Goal: Task Accomplishment & Management: Complete application form

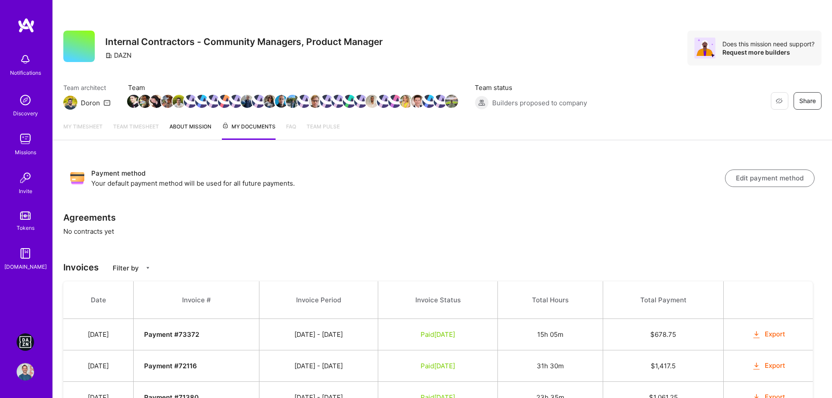
click at [29, 344] on img at bounding box center [25, 341] width 17 height 17
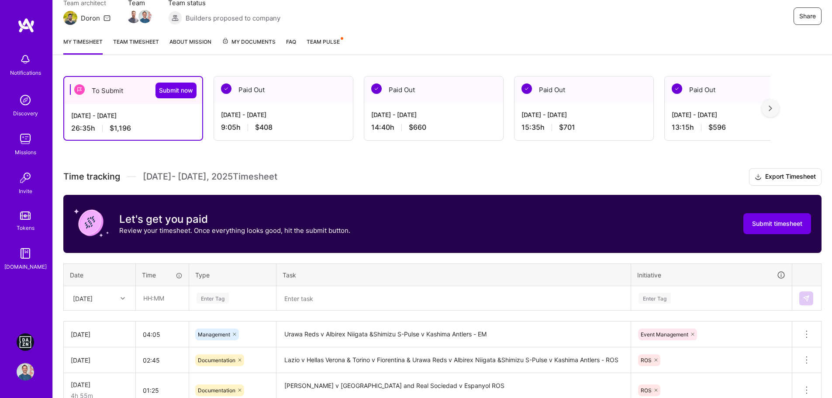
scroll to position [87, 0]
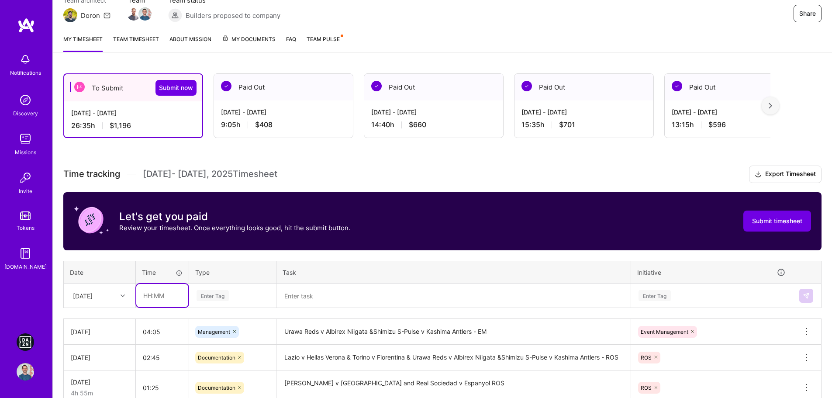
click at [149, 297] on input "text" at bounding box center [162, 295] width 52 height 23
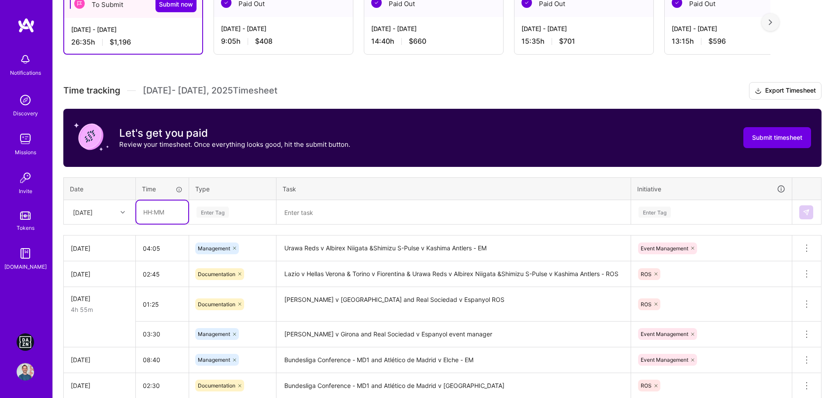
scroll to position [175, 0]
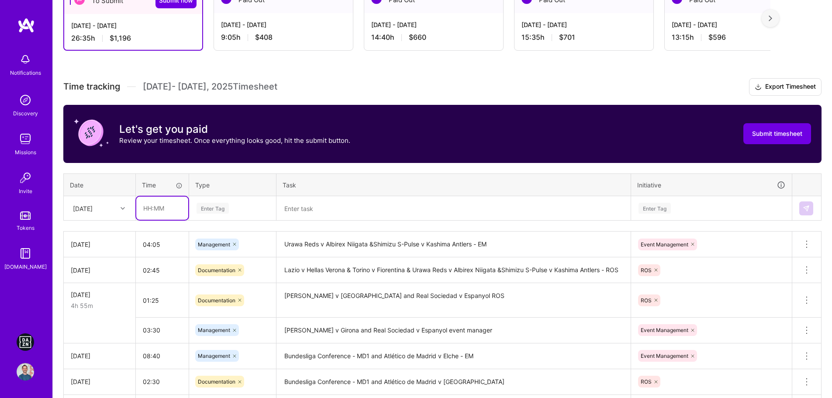
click at [154, 215] on input "text" at bounding box center [162, 208] width 52 height 23
type input "05:00"
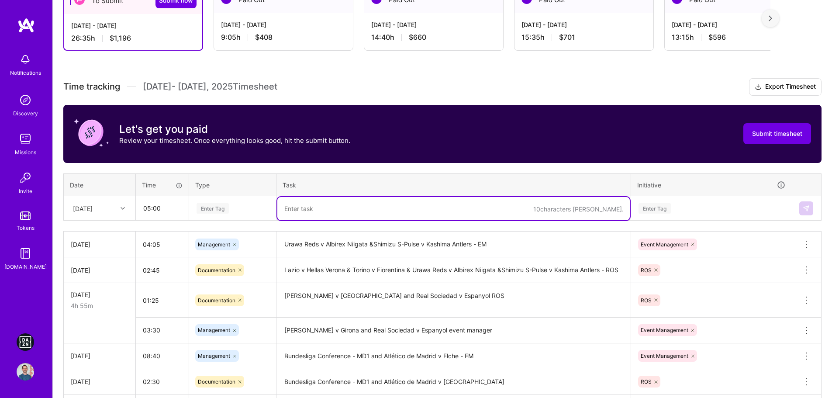
click at [343, 203] on textarea at bounding box center [453, 208] width 352 height 23
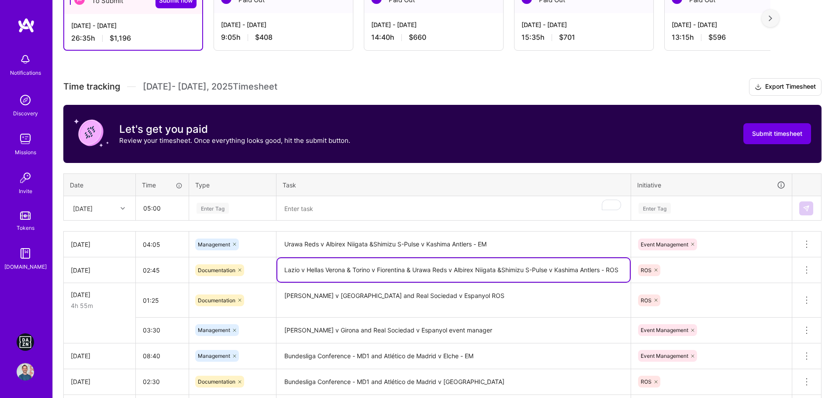
drag, startPoint x: 284, startPoint y: 269, endPoint x: 405, endPoint y: 269, distance: 121.4
click at [405, 269] on textarea "Lazio v Hellas Verona & Torino v Fiorentina & Urawa Reds v Albirex Niigata &Shi…" at bounding box center [453, 270] width 352 height 24
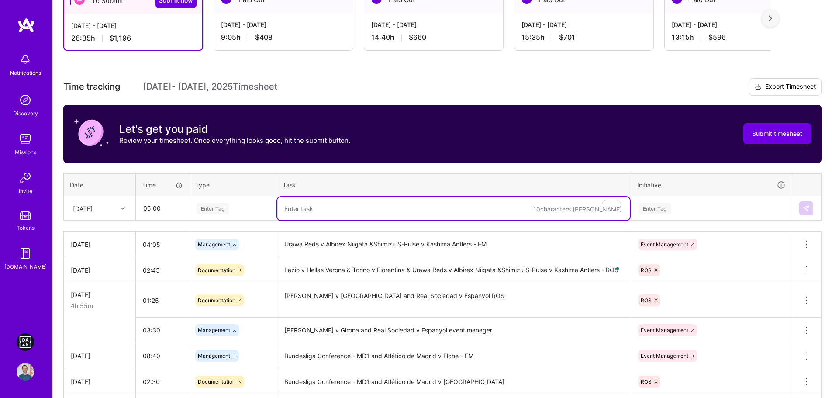
click at [353, 211] on textarea "To enrich screen reader interactions, please activate Accessibility in Grammarl…" at bounding box center [453, 208] width 352 height 23
paste textarea "Lazio v Hellas Verona & Torino v Fiorentina"
type textarea "Lazio v Hellas Verona & Torino v Fiorentina -EM"
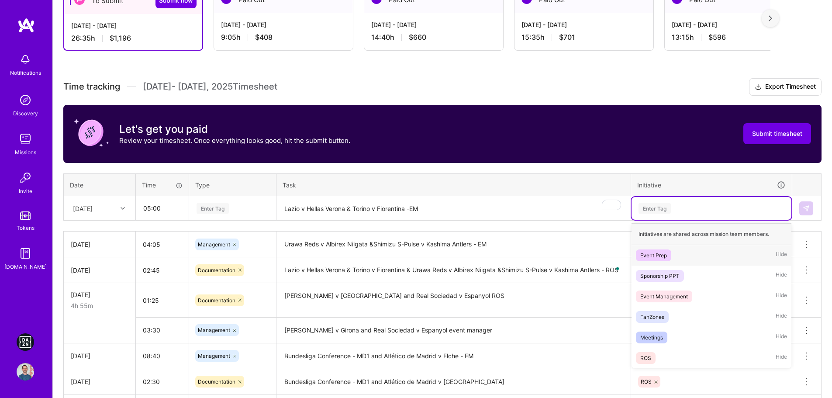
click at [663, 202] on div "Enter Tag" at bounding box center [711, 208] width 160 height 23
click at [683, 295] on div "Event Management" at bounding box center [664, 296] width 48 height 9
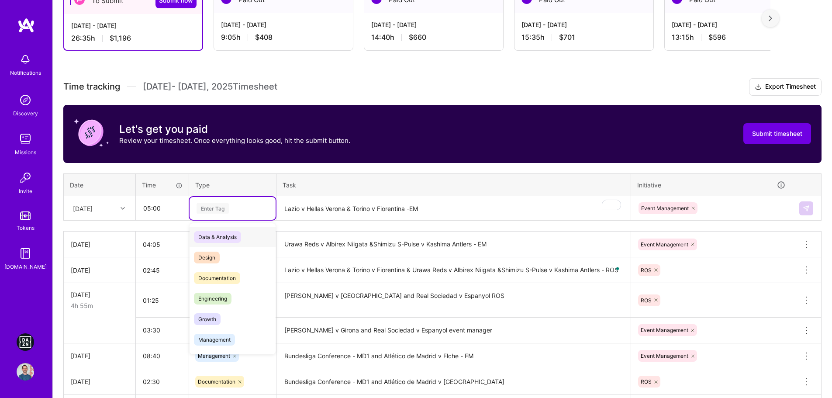
click at [216, 208] on div "Enter Tag" at bounding box center [213, 208] width 32 height 14
click at [223, 281] on span "Documentation" at bounding box center [217, 278] width 46 height 12
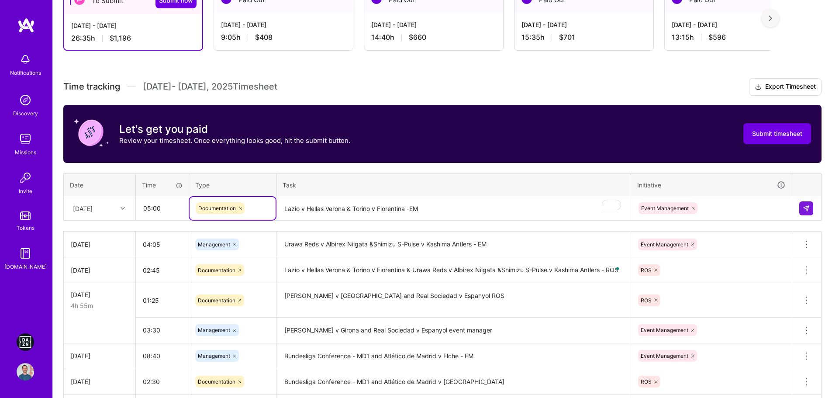
click at [240, 209] on icon at bounding box center [240, 208] width 5 height 5
click at [238, 210] on div "Enter Tag" at bounding box center [233, 208] width 74 height 11
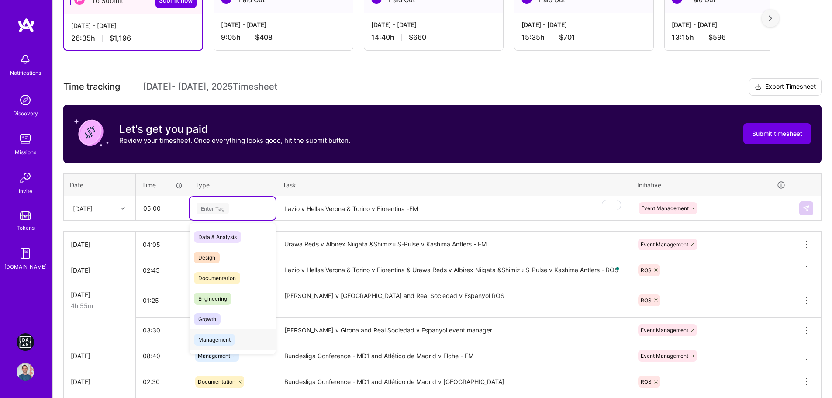
click at [217, 337] on span "Management" at bounding box center [214, 340] width 41 height 12
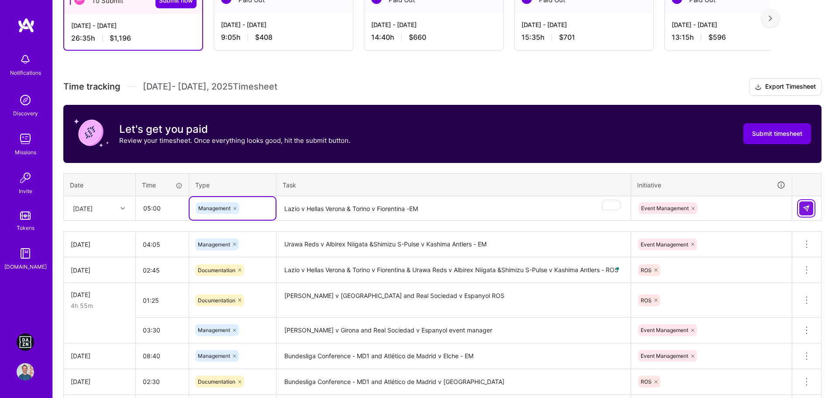
click at [809, 206] on img at bounding box center [806, 208] width 7 height 7
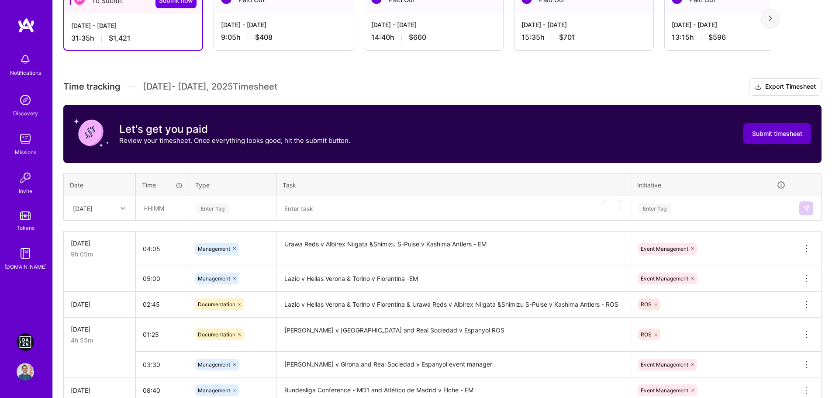
click at [769, 130] on span "Submit timesheet" at bounding box center [777, 133] width 50 height 9
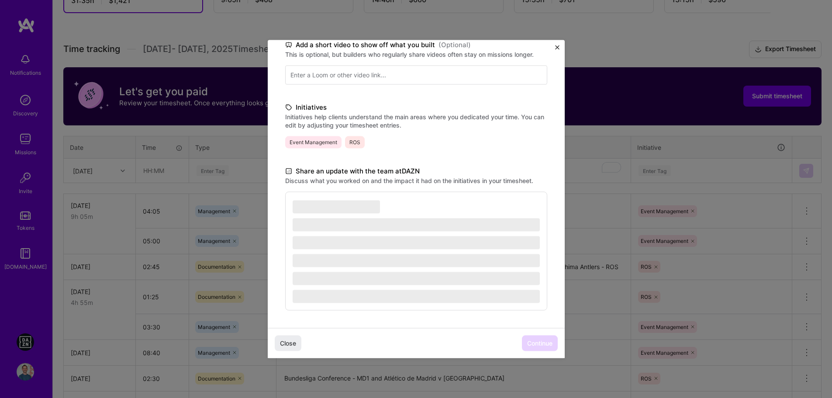
scroll to position [262, 0]
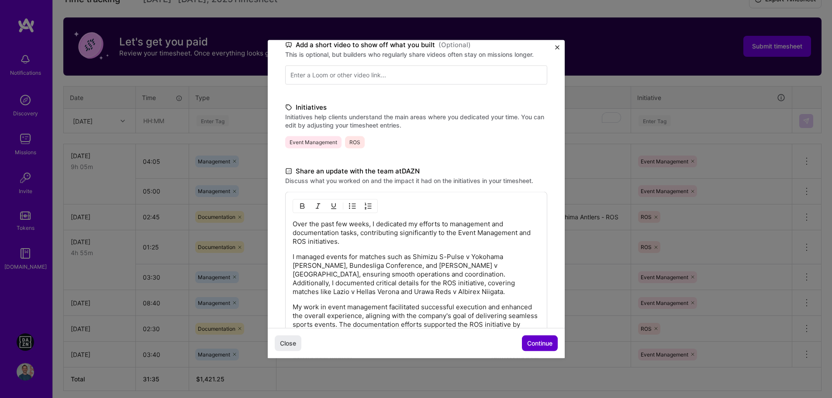
click at [542, 342] on span "Continue" at bounding box center [539, 343] width 25 height 9
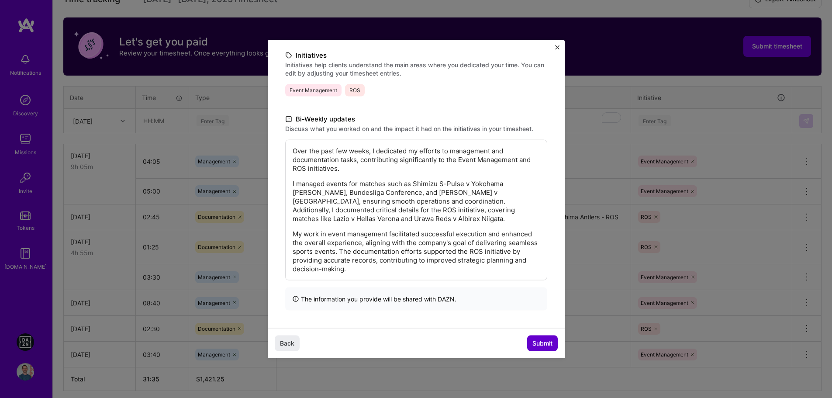
scroll to position [59, 0]
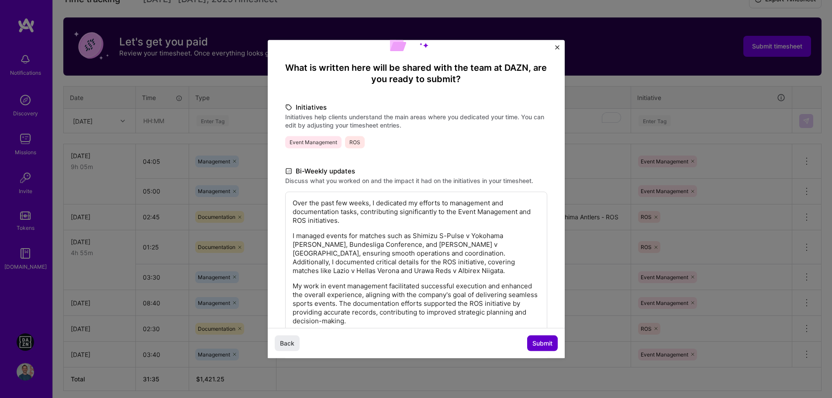
click at [544, 342] on span "Submit" at bounding box center [542, 343] width 20 height 9
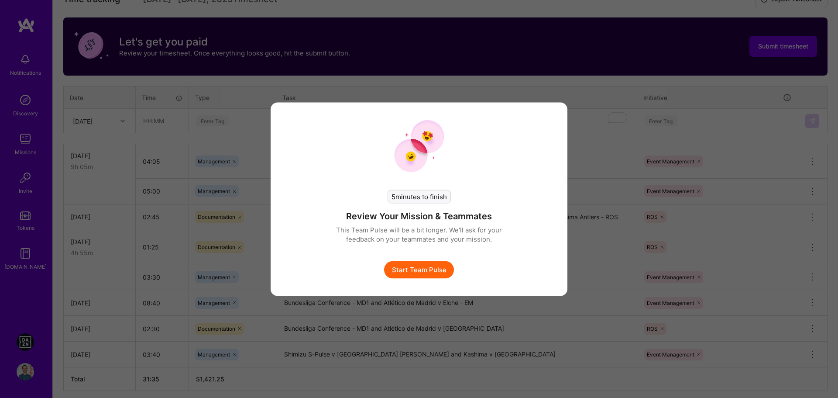
click at [437, 269] on button "Start Team Pulse" at bounding box center [419, 269] width 70 height 17
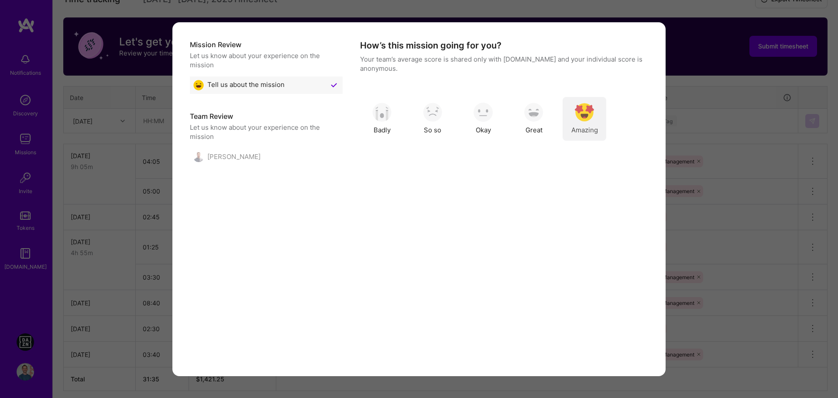
click at [577, 127] on span "Amazing" at bounding box center [585, 129] width 27 height 9
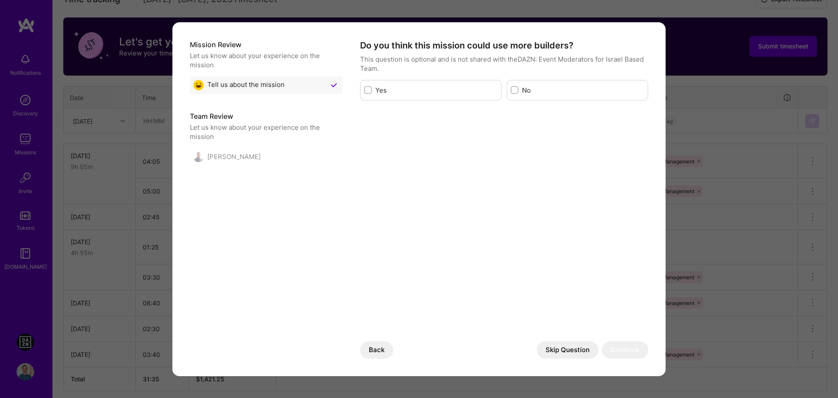
click at [566, 354] on button "Skip Question" at bounding box center [568, 349] width 62 height 17
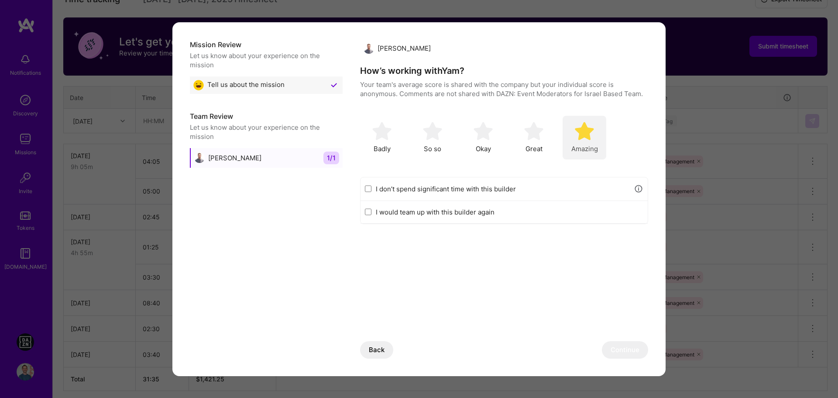
click at [590, 138] on img "modal" at bounding box center [584, 130] width 19 height 19
click at [623, 348] on button "Continue" at bounding box center [625, 349] width 46 height 17
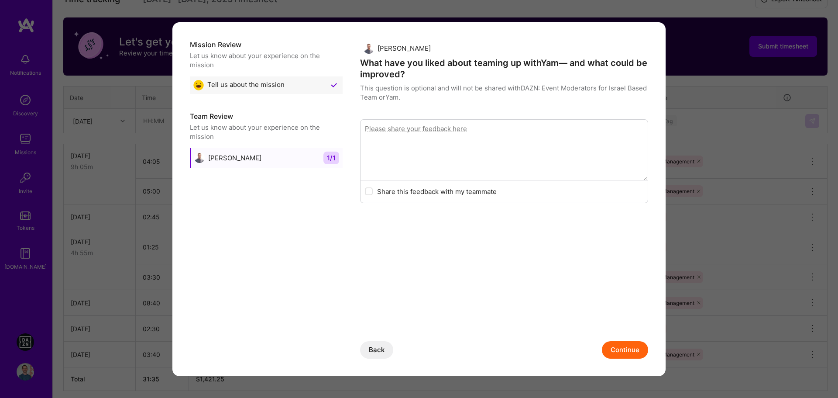
click at [619, 346] on button "Continue" at bounding box center [625, 349] width 46 height 17
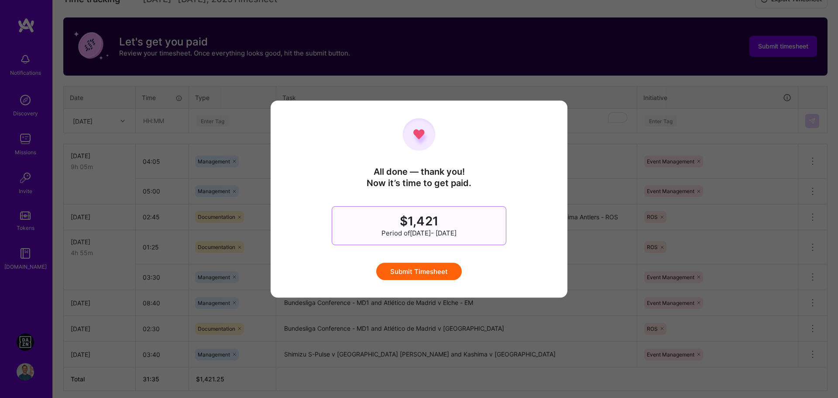
click at [448, 275] on button "Submit Timesheet" at bounding box center [419, 270] width 86 height 17
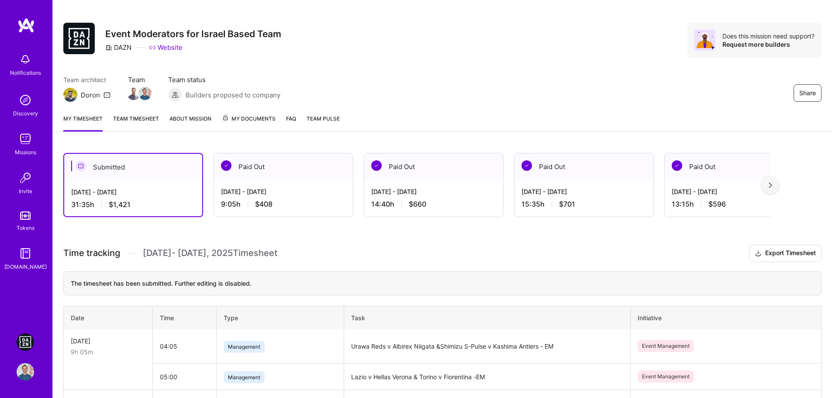
scroll to position [0, 0]
